Goal: Task Accomplishment & Management: Use online tool/utility

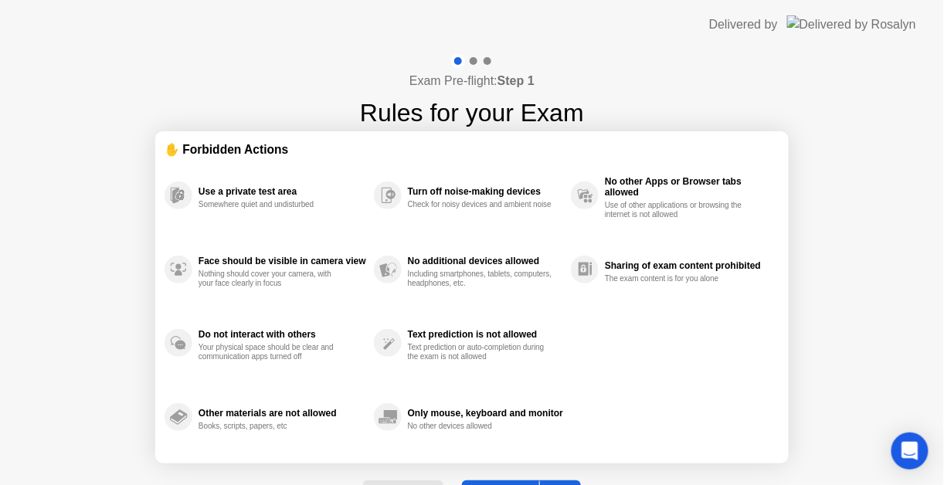
select select "Available cameras"
select select "Available speakers"
select select "Available microphones"
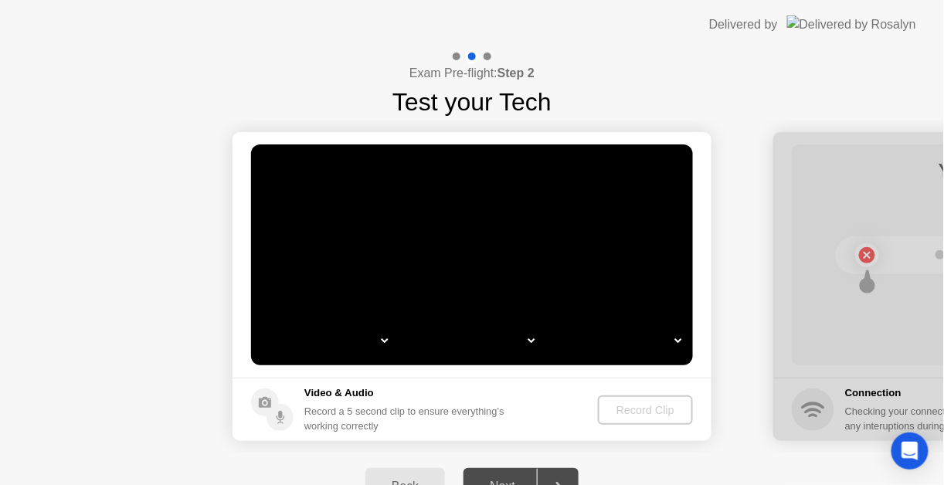
select select "*"
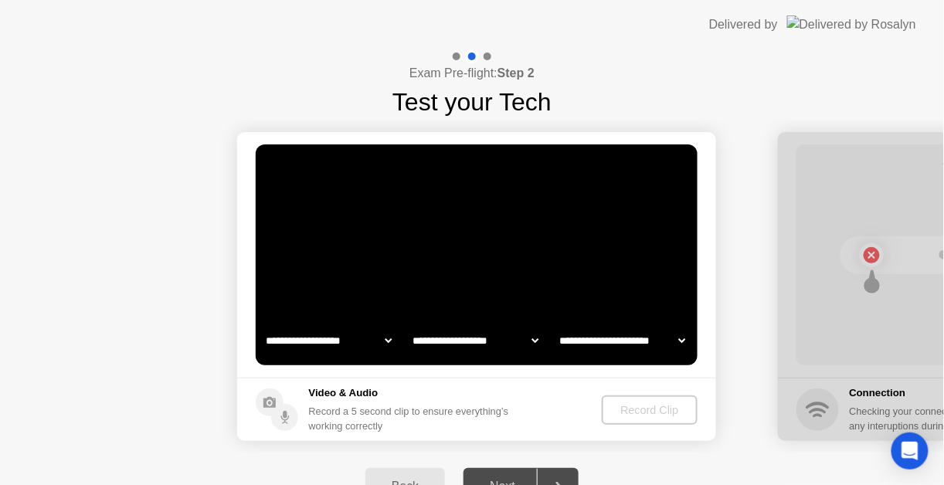
select select "**********"
select select "*******"
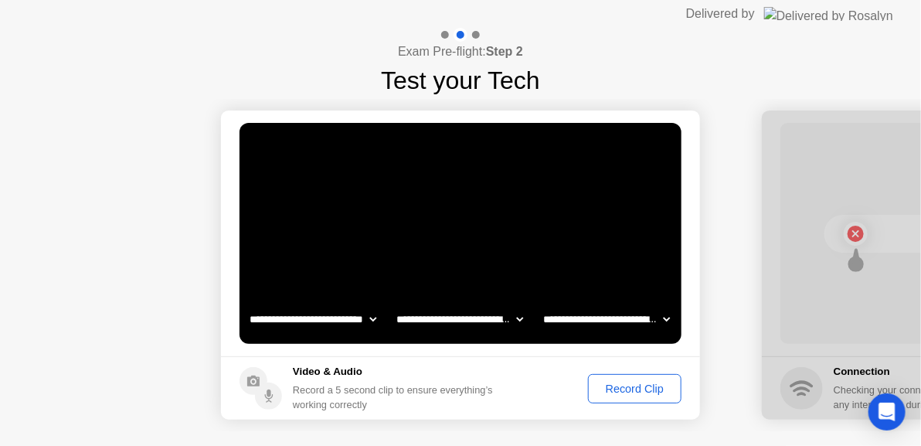
click at [640, 399] on button "Record Clip" at bounding box center [634, 388] width 93 height 29
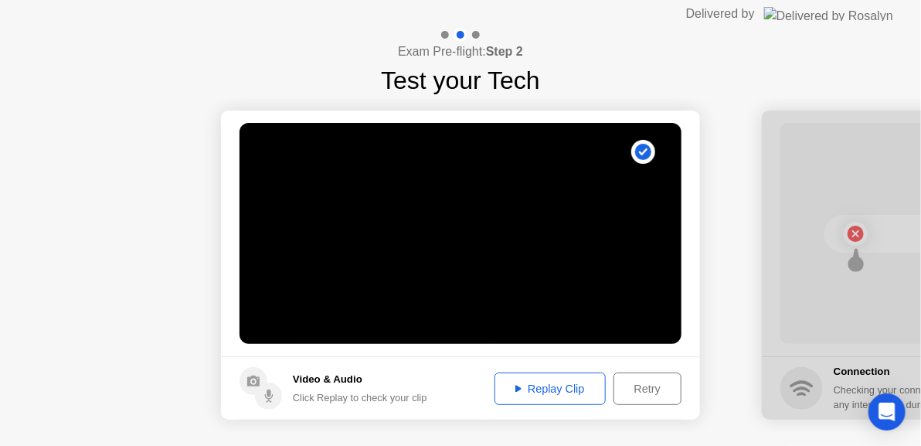
click at [549, 379] on button "Replay Clip" at bounding box center [549, 388] width 111 height 32
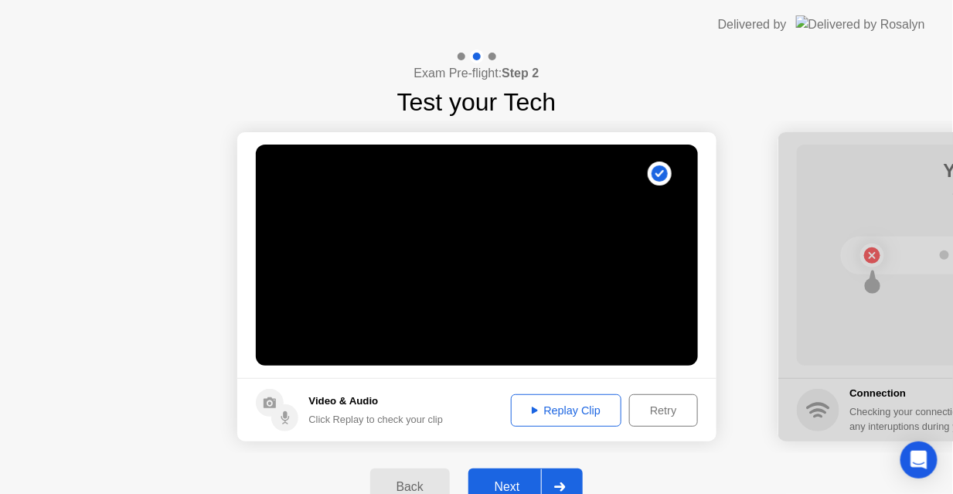
drag, startPoint x: 765, startPoint y: 320, endPoint x: 728, endPoint y: 322, distance: 36.4
click at [661, 172] on icon at bounding box center [659, 173] width 8 height 7
click at [524, 480] on div "Next" at bounding box center [507, 487] width 69 height 14
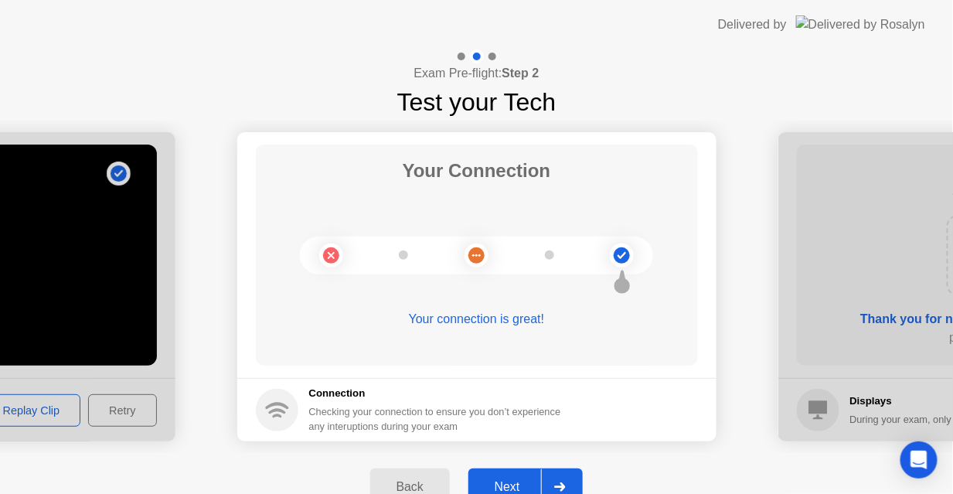
click at [517, 470] on button "Next" at bounding box center [525, 486] width 115 height 37
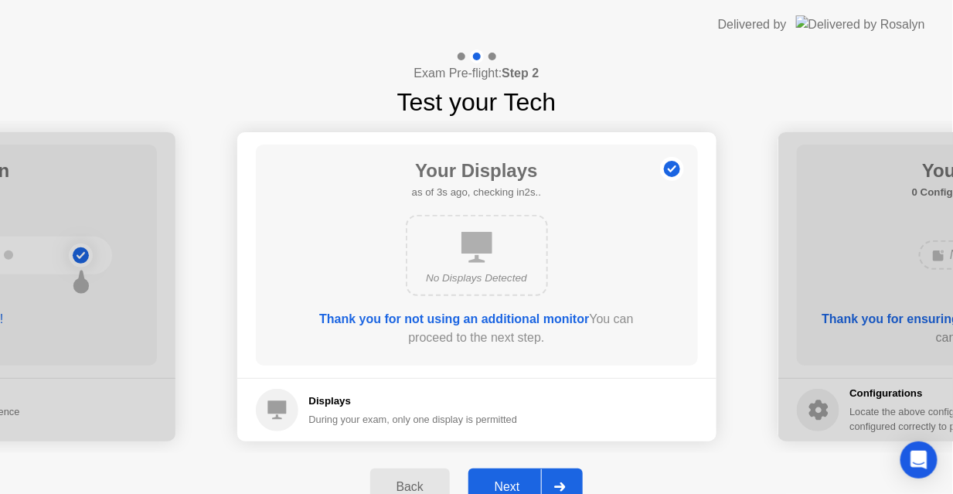
click at [493, 480] on div "Next" at bounding box center [507, 487] width 69 height 14
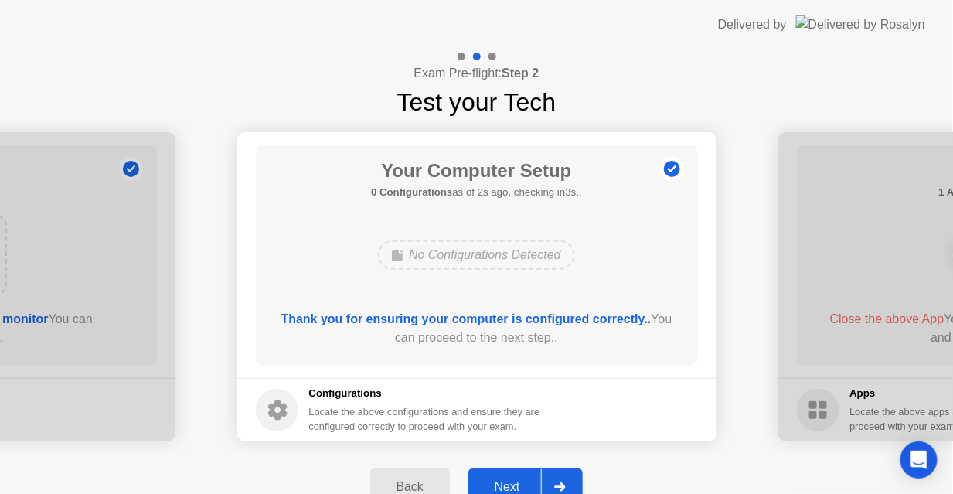
click at [511, 482] on div "Next" at bounding box center [507, 487] width 69 height 14
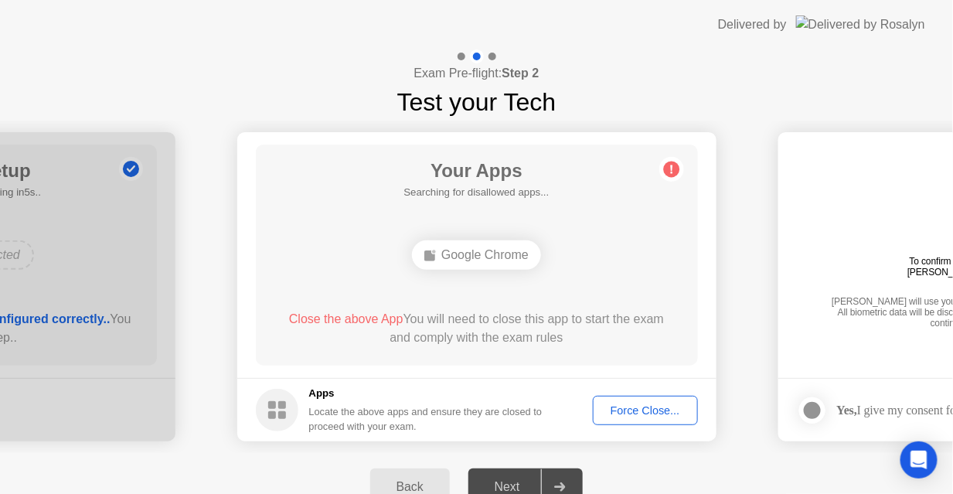
click at [639, 406] on div "Force Close..." at bounding box center [645, 410] width 94 height 12
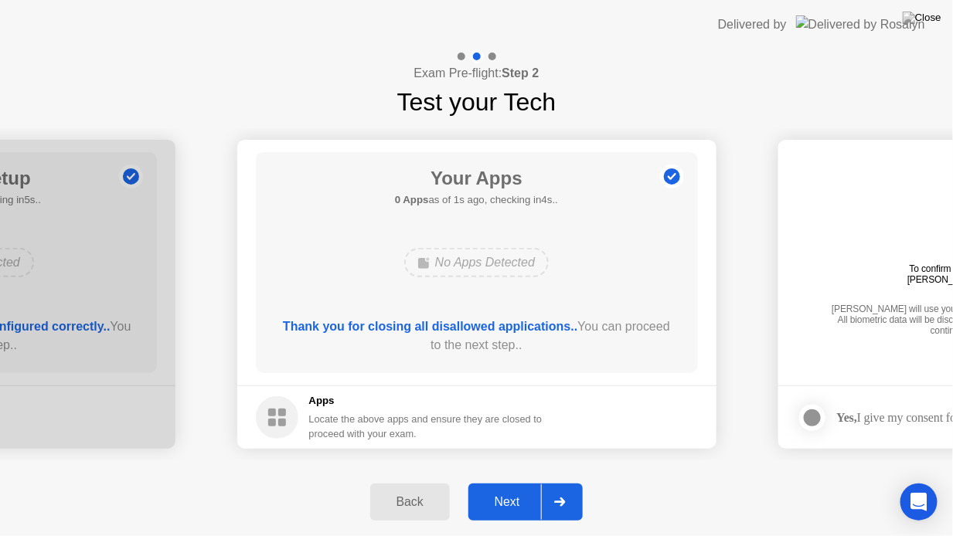
click at [511, 493] on div "Next" at bounding box center [507, 502] width 69 height 14
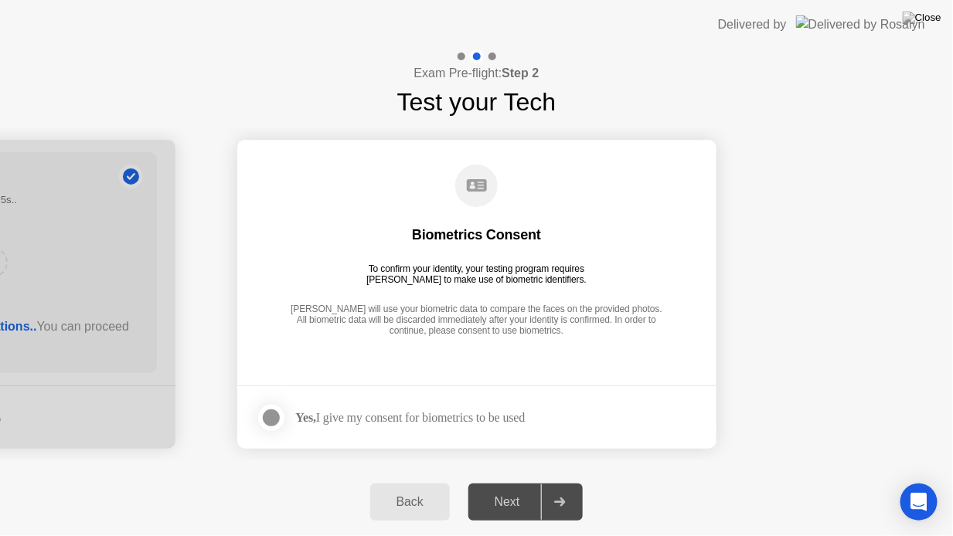
click at [525, 414] on div "Yes, I give my consent for biometrics to be used" at bounding box center [410, 417] width 229 height 15
click at [505, 493] on div "Next" at bounding box center [507, 502] width 69 height 14
click at [264, 416] on div at bounding box center [271, 418] width 19 height 19
click at [534, 493] on div "Next" at bounding box center [507, 502] width 69 height 14
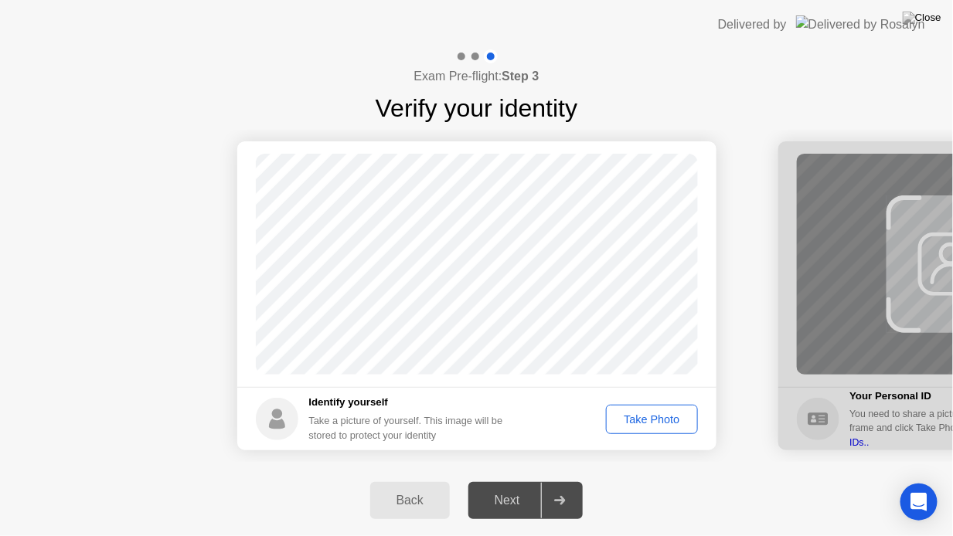
click at [651, 417] on div "Take Photo" at bounding box center [651, 419] width 80 height 12
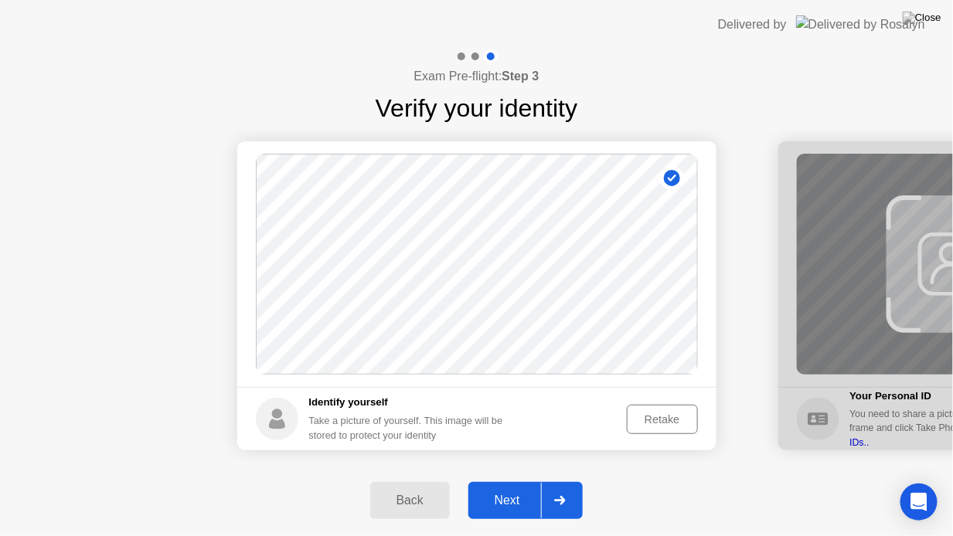
click at [498, 493] on div "Next" at bounding box center [507, 501] width 69 height 14
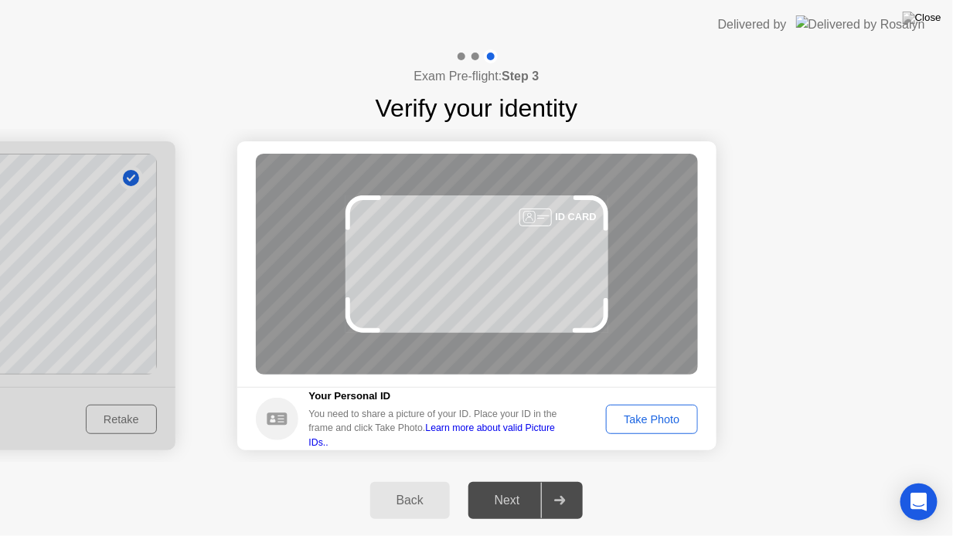
click at [656, 423] on div "Take Photo" at bounding box center [651, 419] width 80 height 12
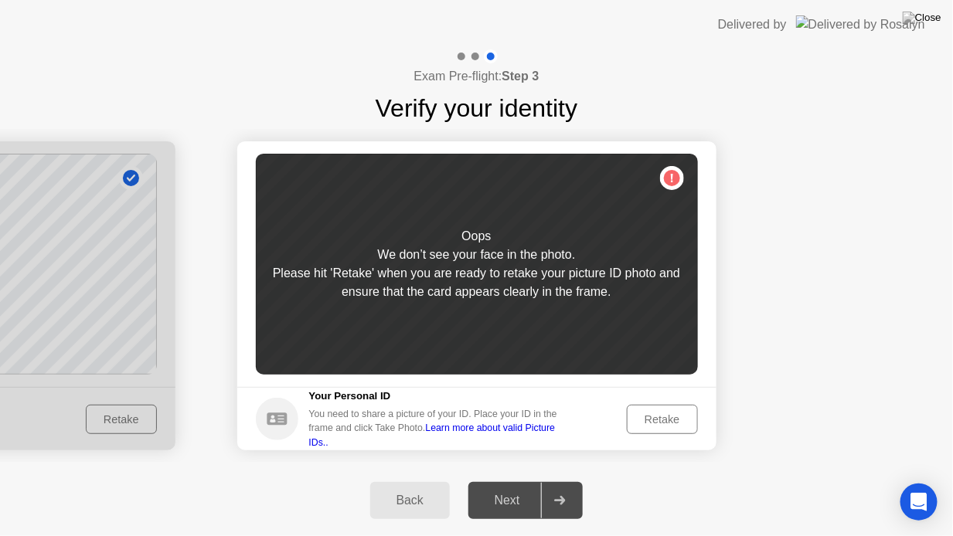
click at [656, 423] on div "Retake" at bounding box center [662, 419] width 60 height 12
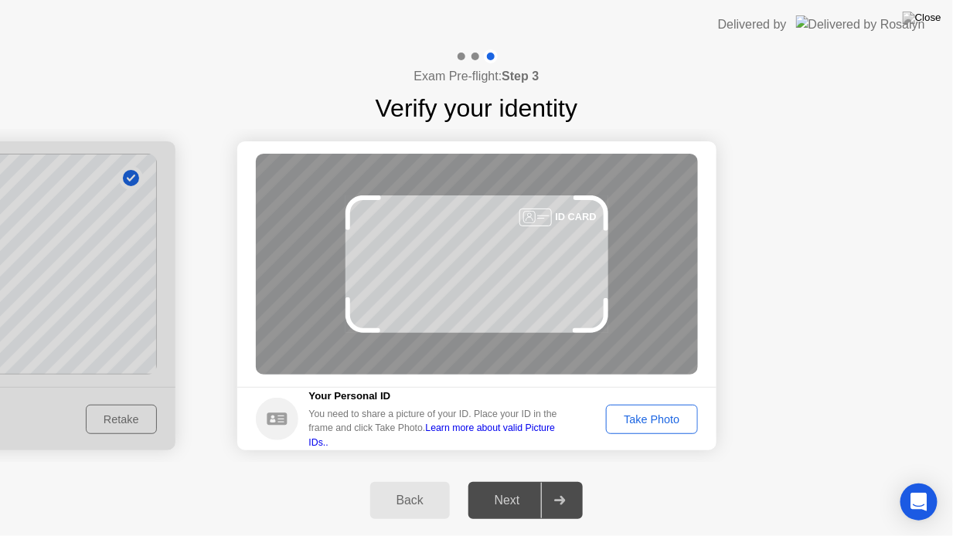
click at [672, 420] on div "Take Photo" at bounding box center [651, 419] width 80 height 12
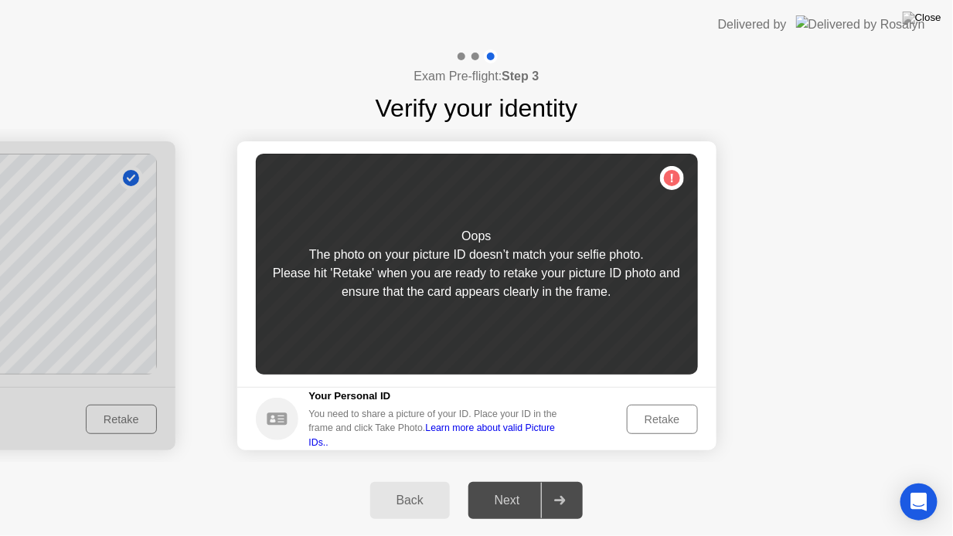
click at [672, 420] on div "Retake" at bounding box center [662, 419] width 60 height 12
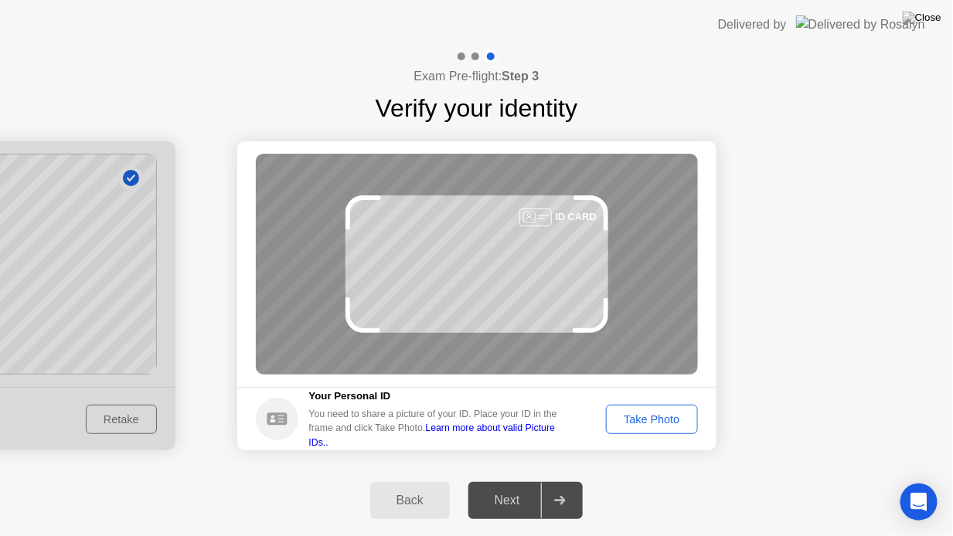
click at [672, 420] on div "Take Photo" at bounding box center [651, 419] width 80 height 12
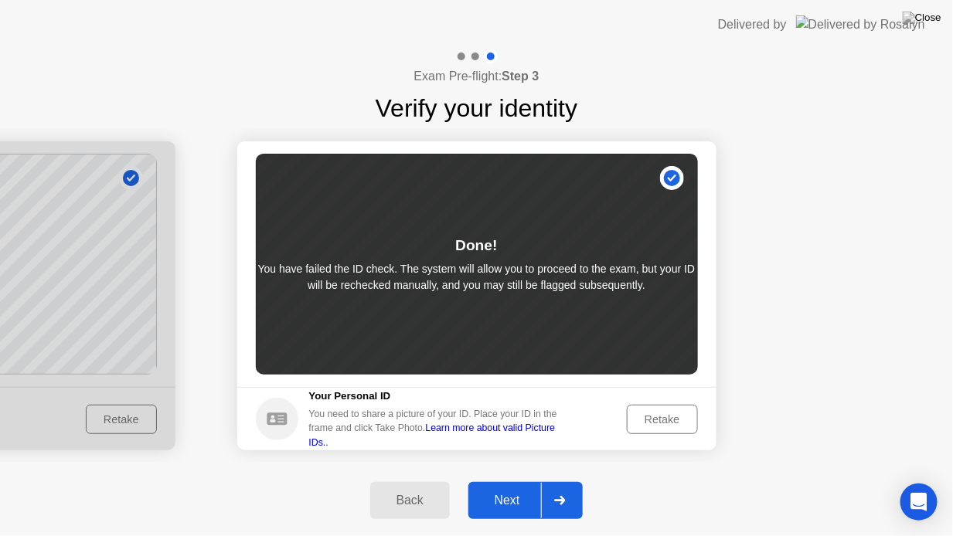
click at [517, 493] on div "Next" at bounding box center [507, 501] width 69 height 14
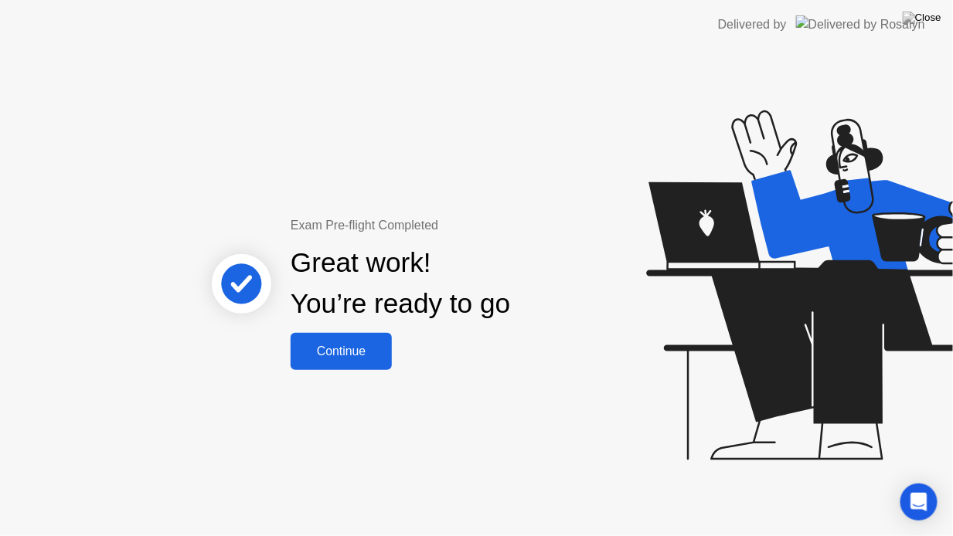
click at [346, 358] on div "Continue" at bounding box center [341, 352] width 92 height 14
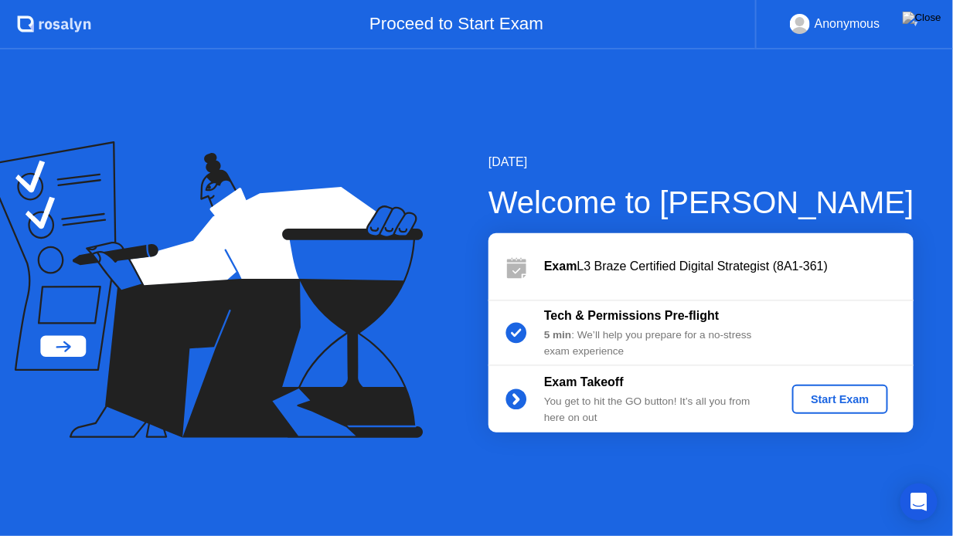
click at [821, 397] on div "Start Exam" at bounding box center [839, 399] width 83 height 12
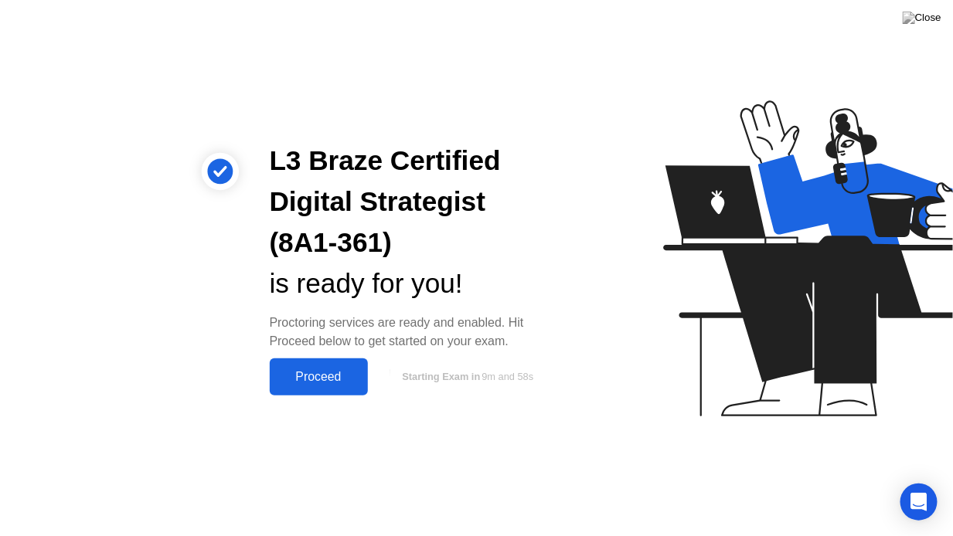
click at [311, 382] on div "Proceed" at bounding box center [318, 377] width 89 height 14
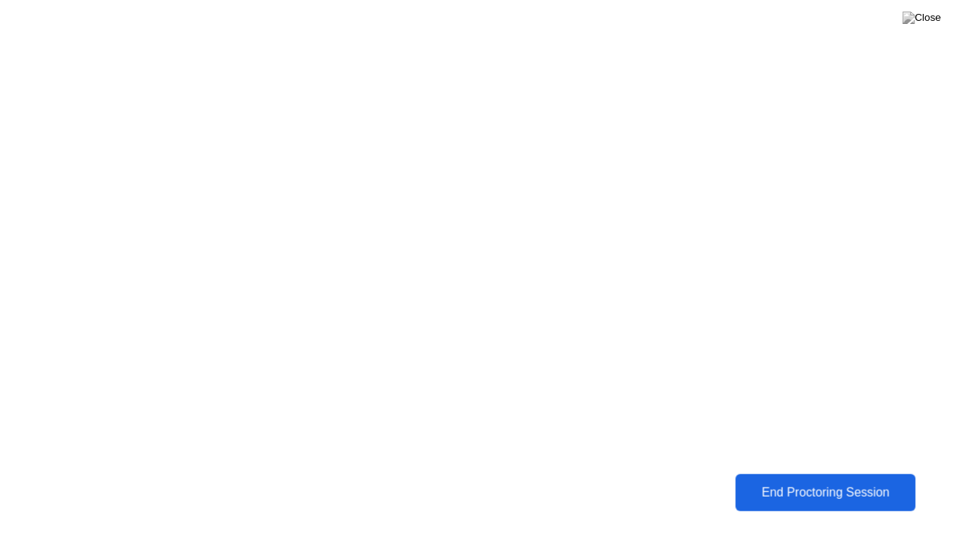
click at [769, 486] on div "End Proctoring Session" at bounding box center [825, 493] width 171 height 14
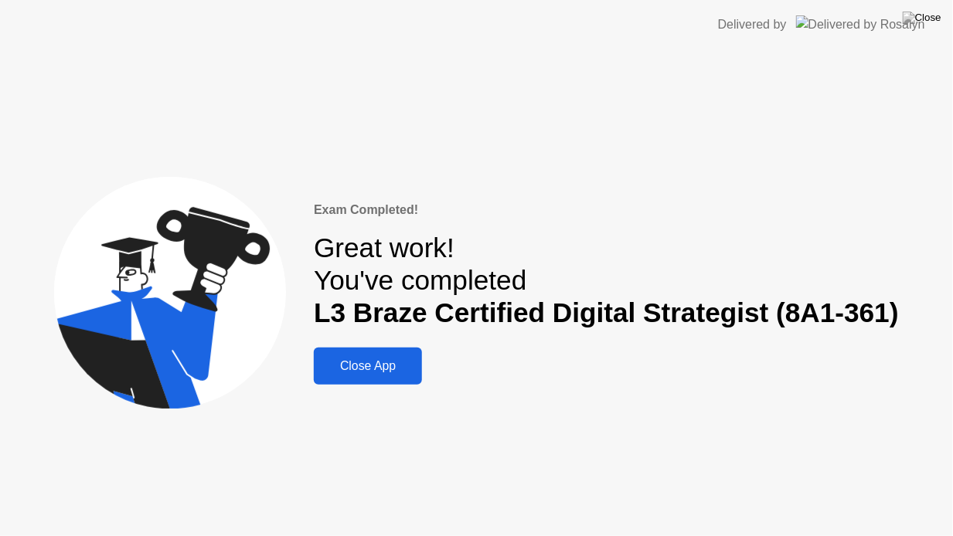
click at [384, 376] on button "Close App" at bounding box center [368, 366] width 108 height 37
